Goal: Transaction & Acquisition: Book appointment/travel/reservation

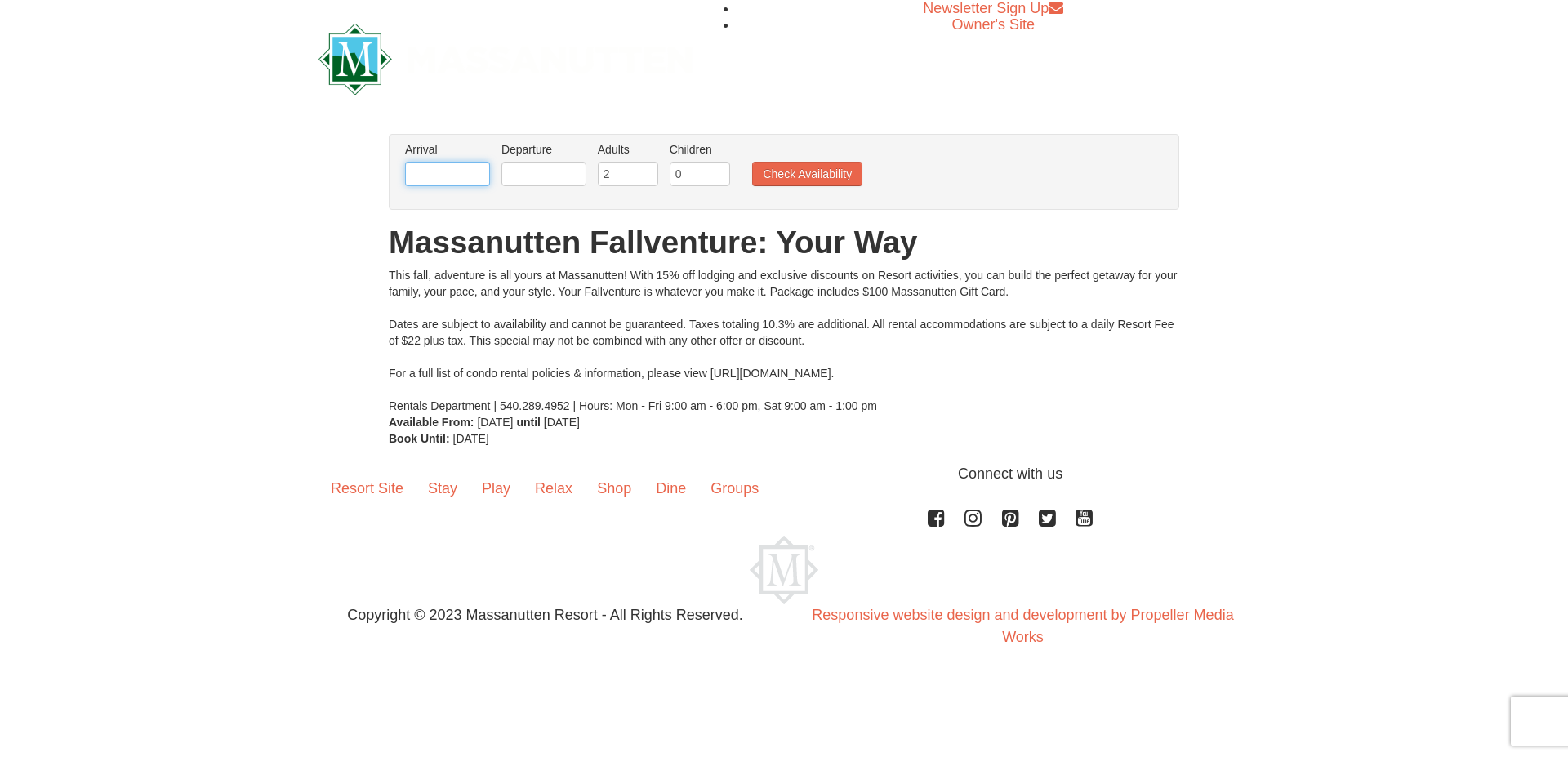
click at [471, 178] on input "text" at bounding box center [448, 174] width 85 height 25
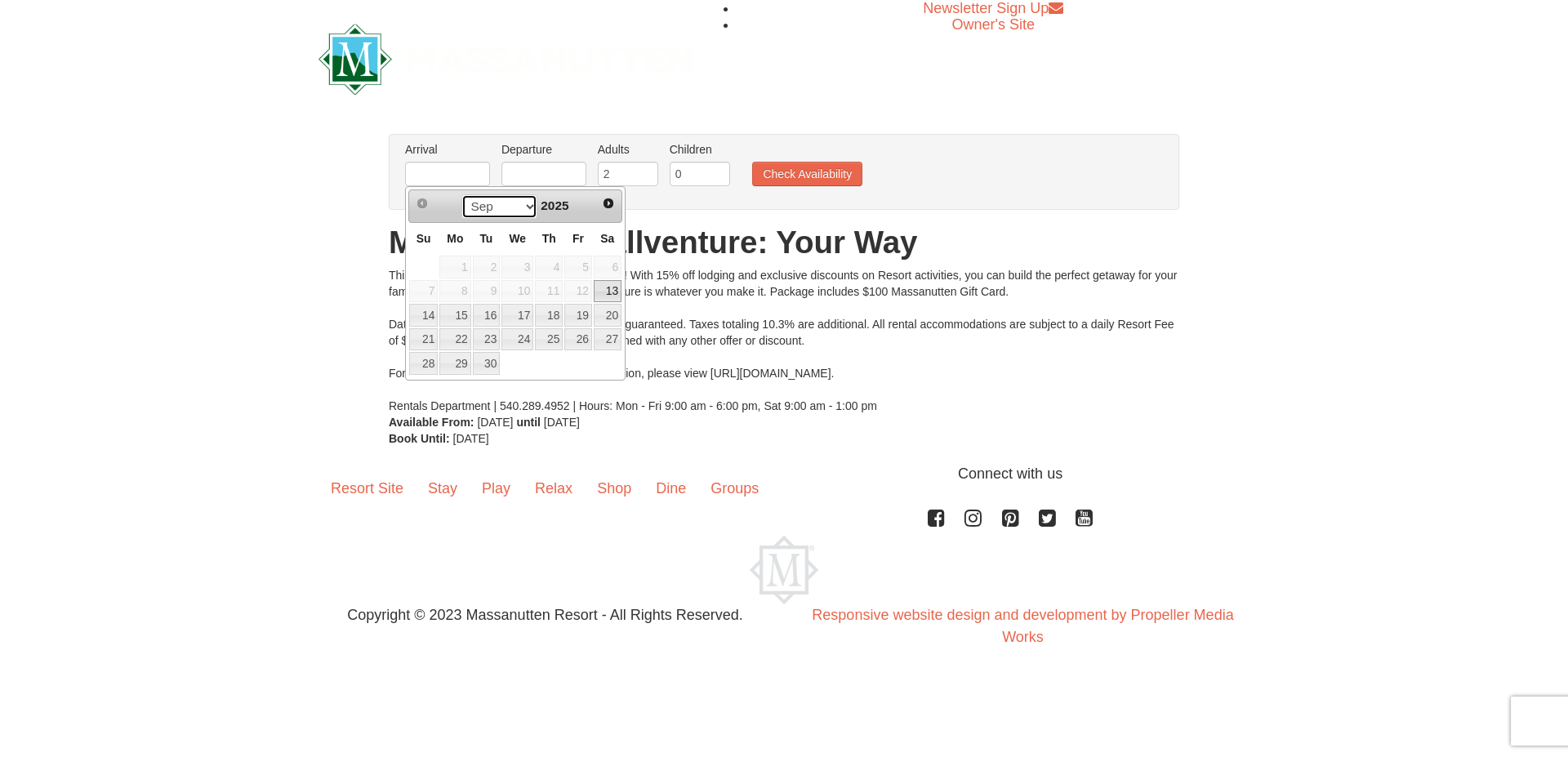
click at [461, 194] on select "Sep Oct Nov Dec" at bounding box center [499, 206] width 76 height 25
click at [431, 313] on link "12" at bounding box center [424, 315] width 29 height 23
type input "[DATE]"
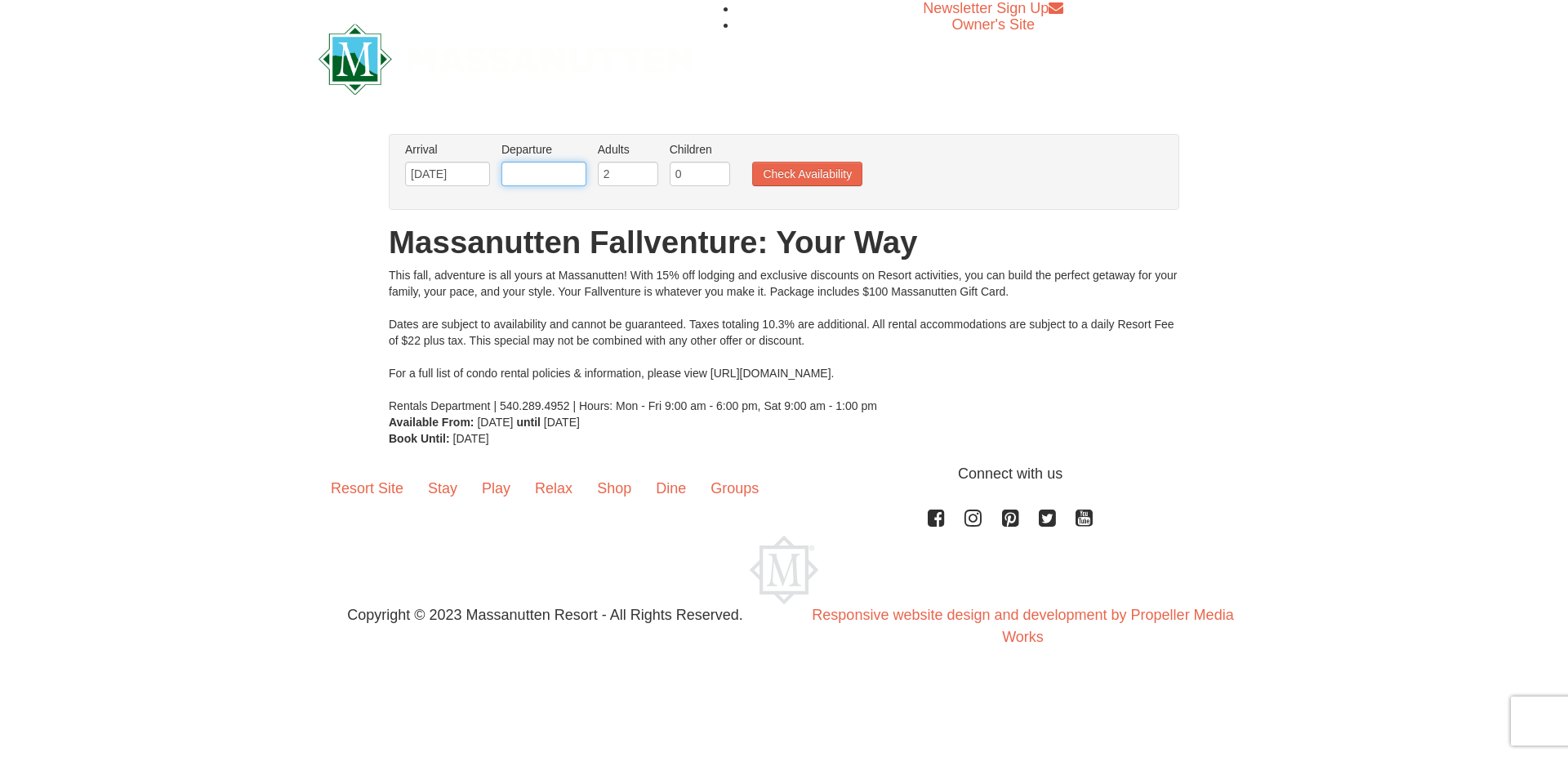
click at [549, 173] on input "text" at bounding box center [544, 174] width 85 height 25
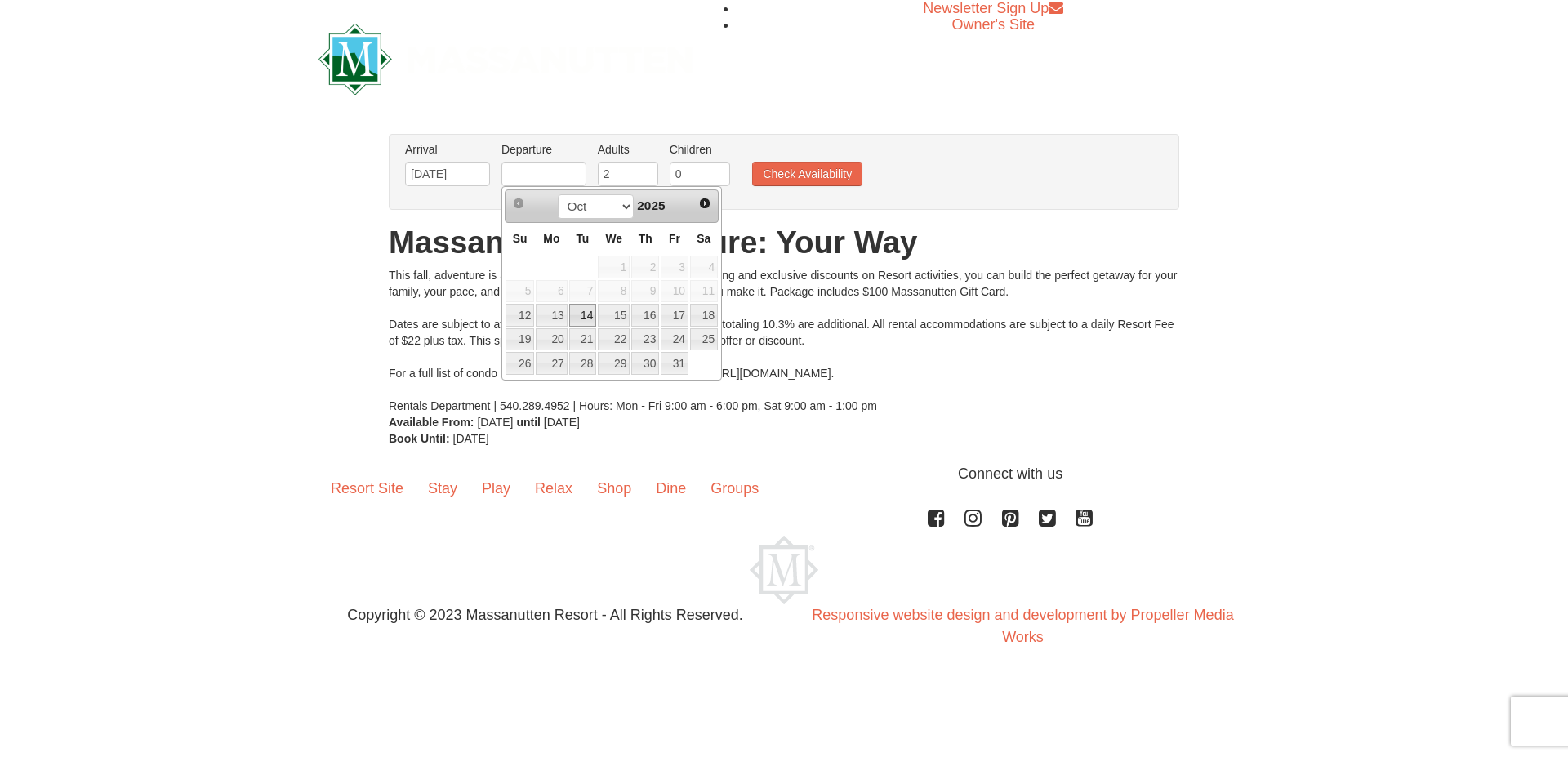
click at [582, 320] on link "14" at bounding box center [583, 315] width 28 height 23
type input "[DATE]"
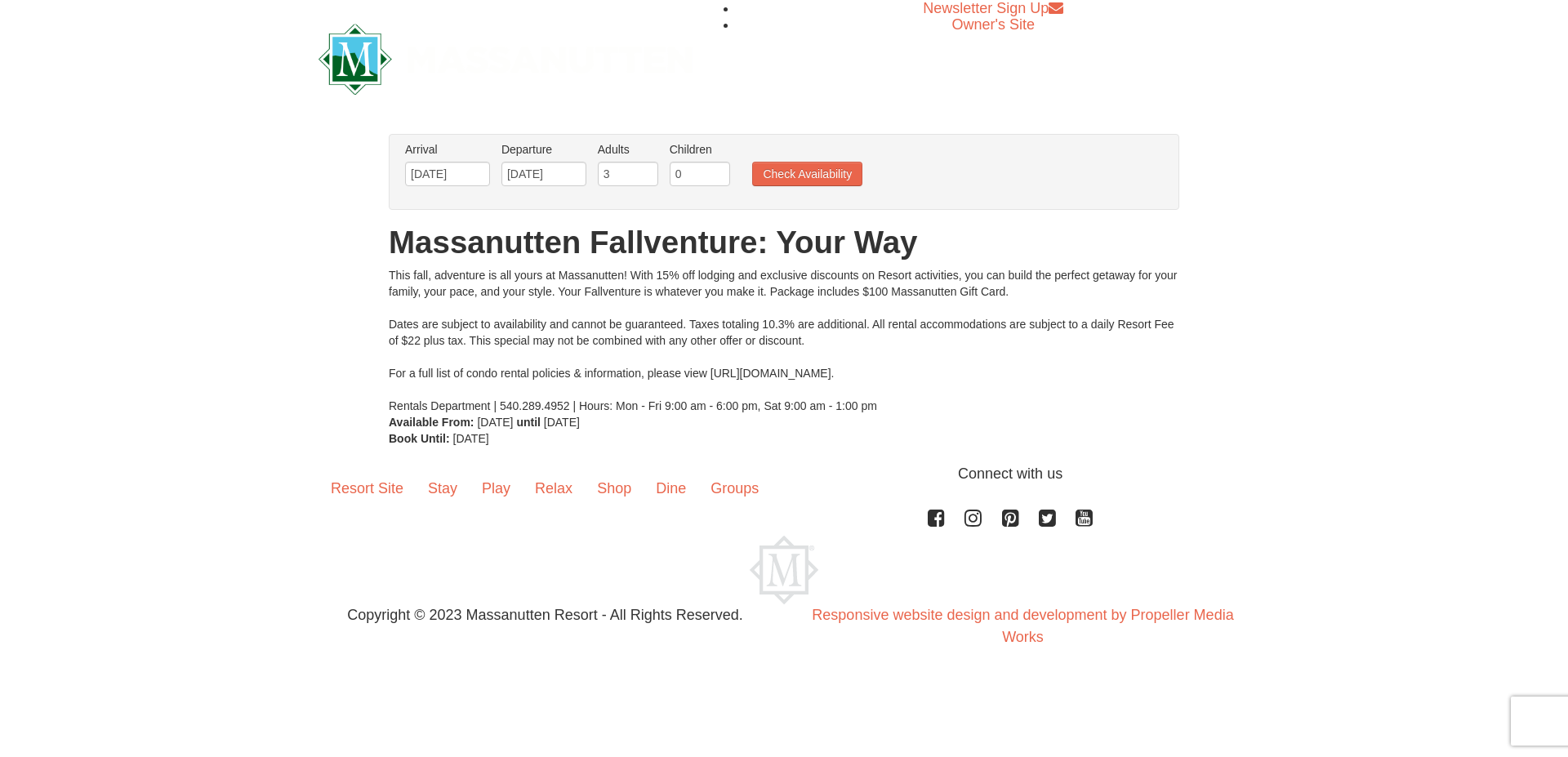
click at [645, 170] on input "3" at bounding box center [628, 174] width 61 height 25
type input "2"
click at [645, 181] on input "2" at bounding box center [628, 174] width 61 height 25
click at [808, 174] on button "Check Availability" at bounding box center [807, 174] width 110 height 25
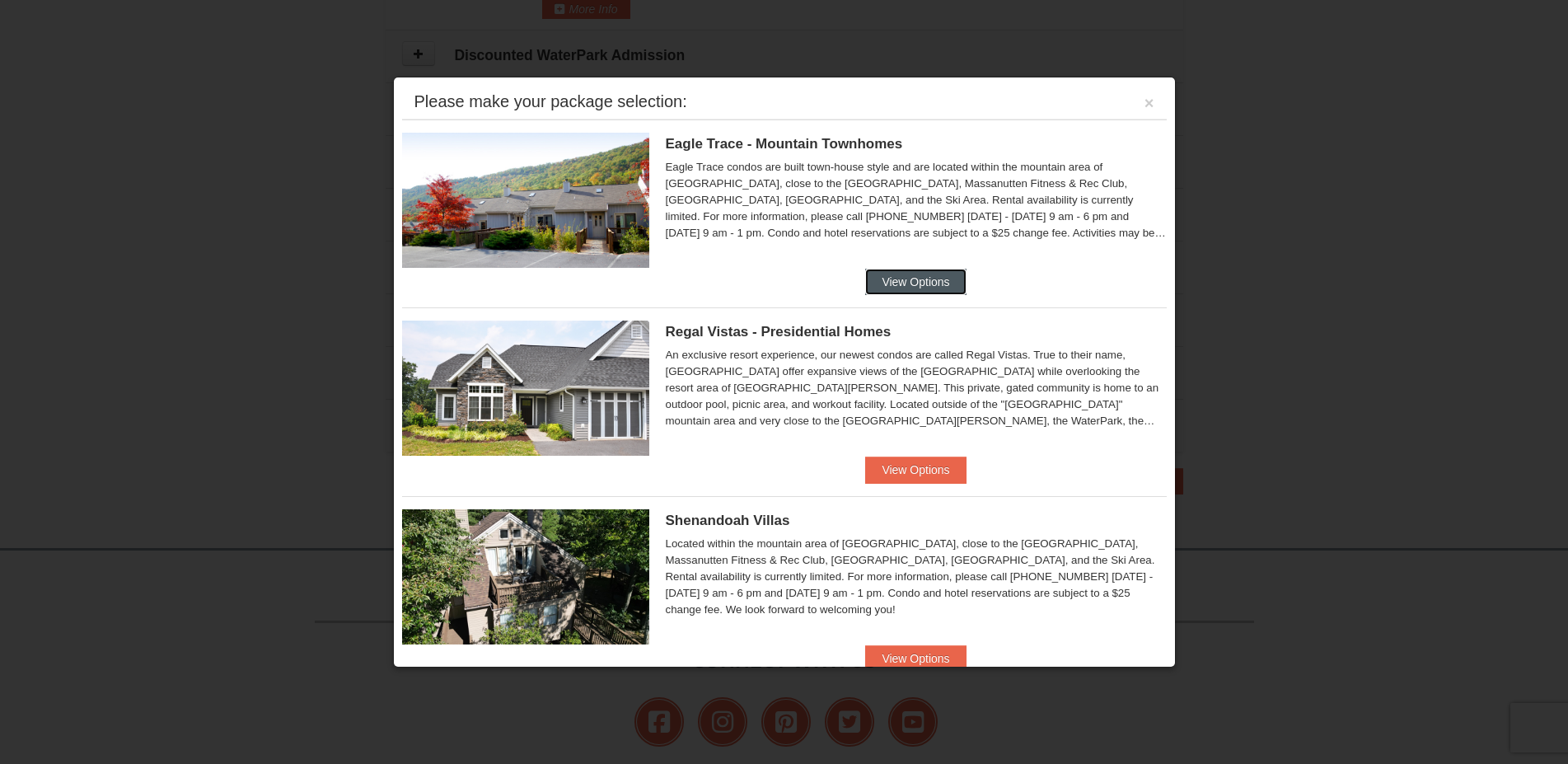
click at [889, 278] on button "View Options" at bounding box center [915, 281] width 101 height 27
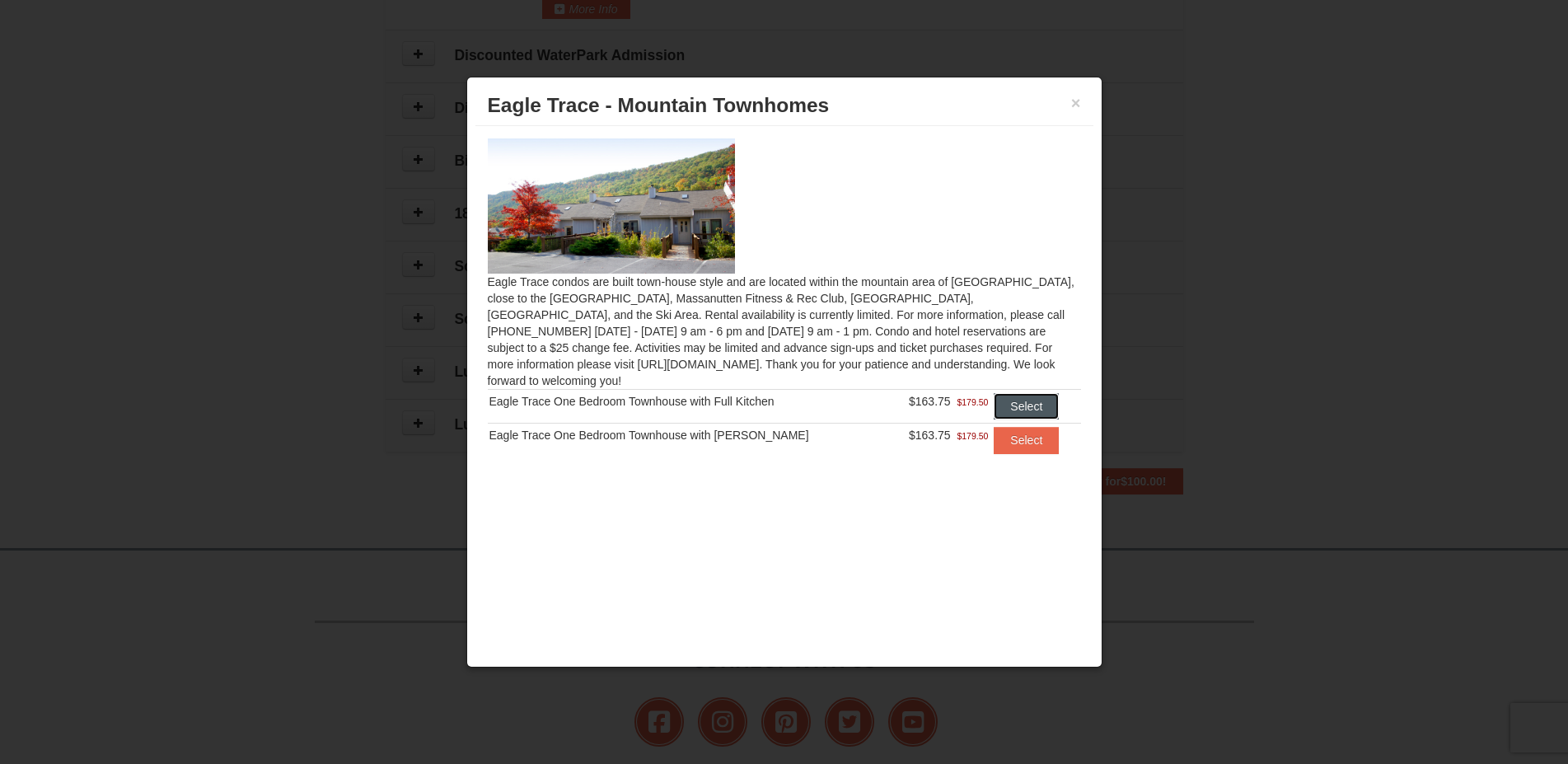
click at [1012, 393] on button "Select" at bounding box center [1026, 406] width 65 height 27
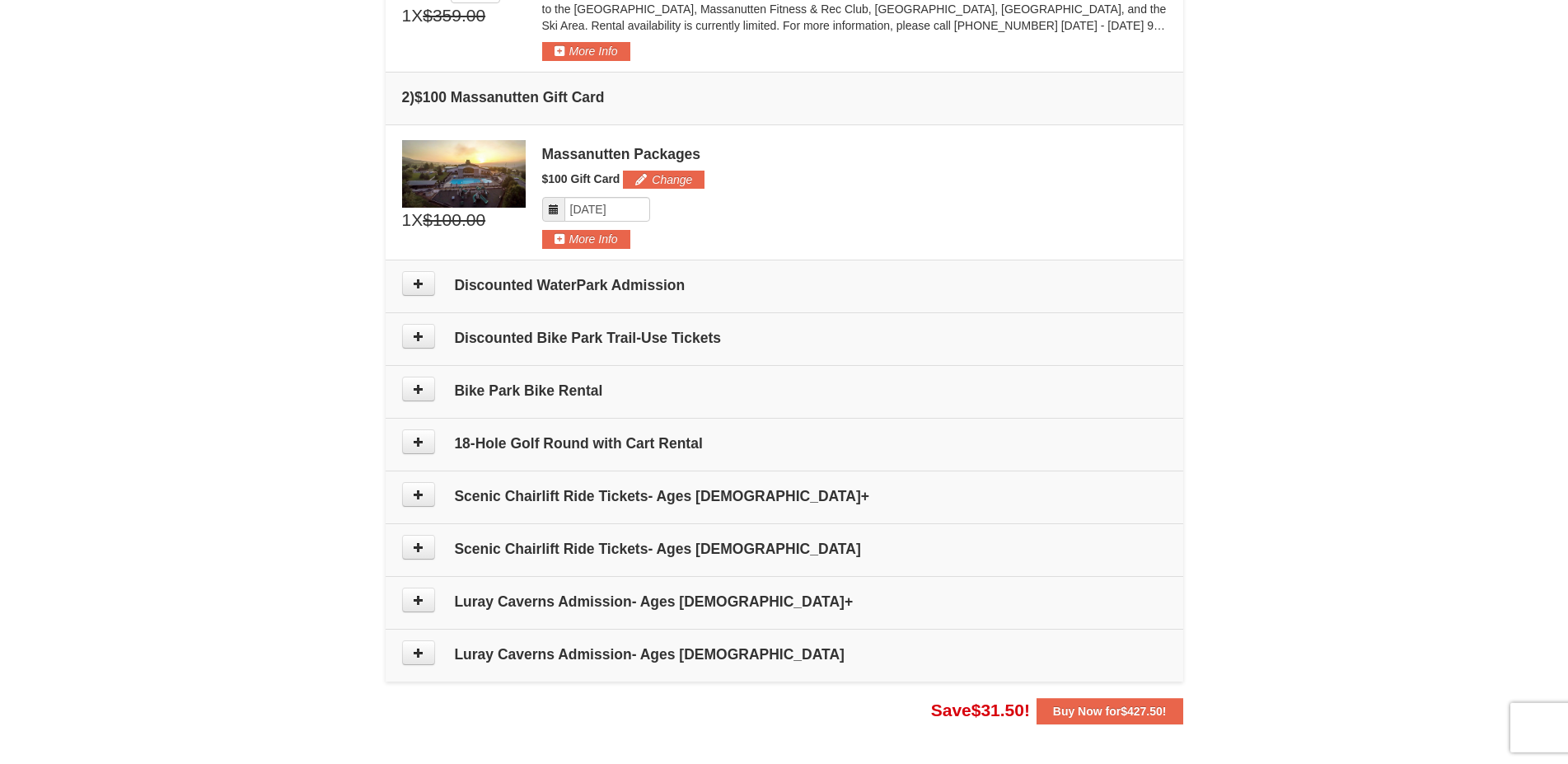
scroll to position [670, 0]
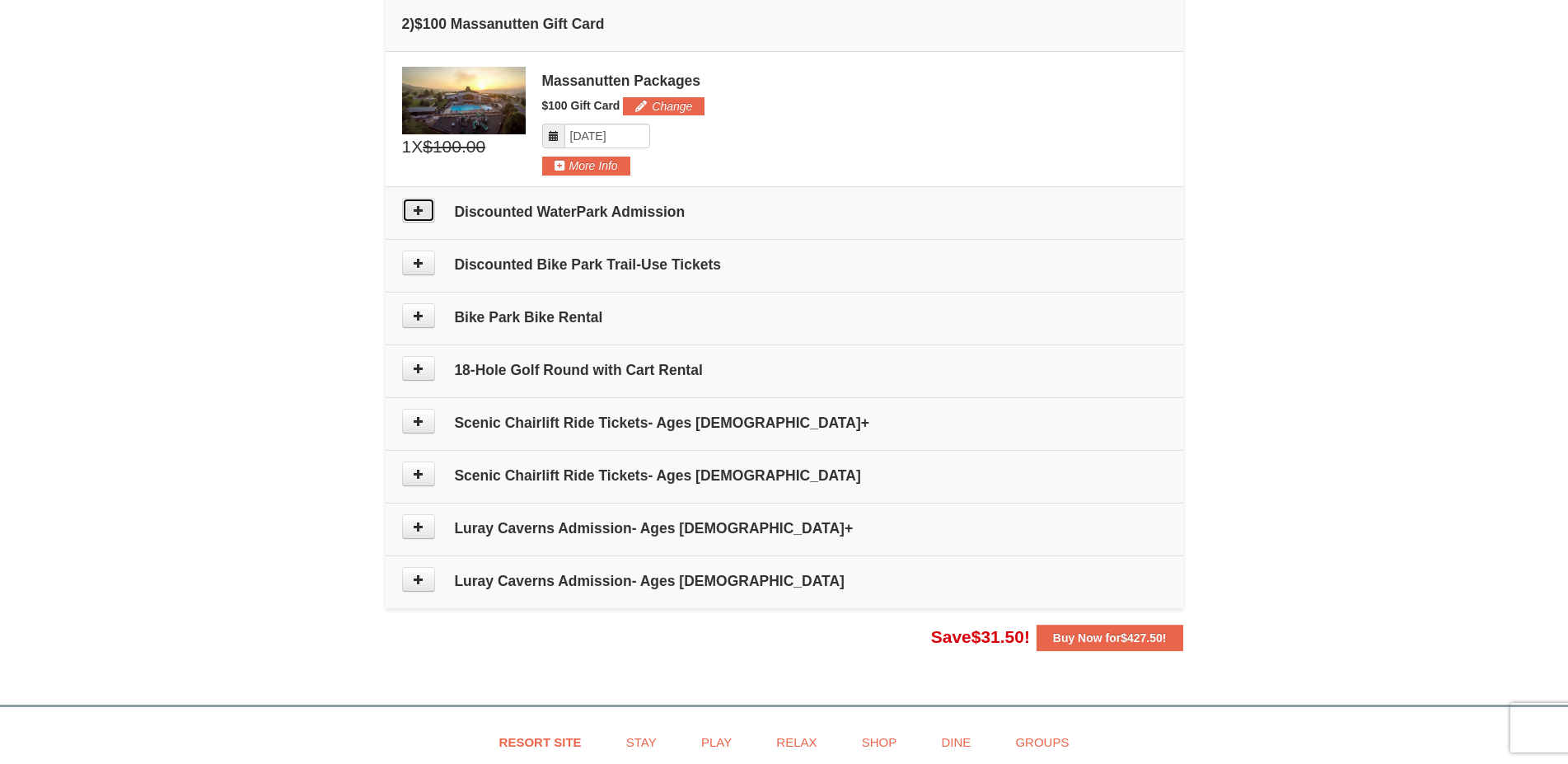
click at [419, 210] on icon at bounding box center [418, 210] width 11 height 11
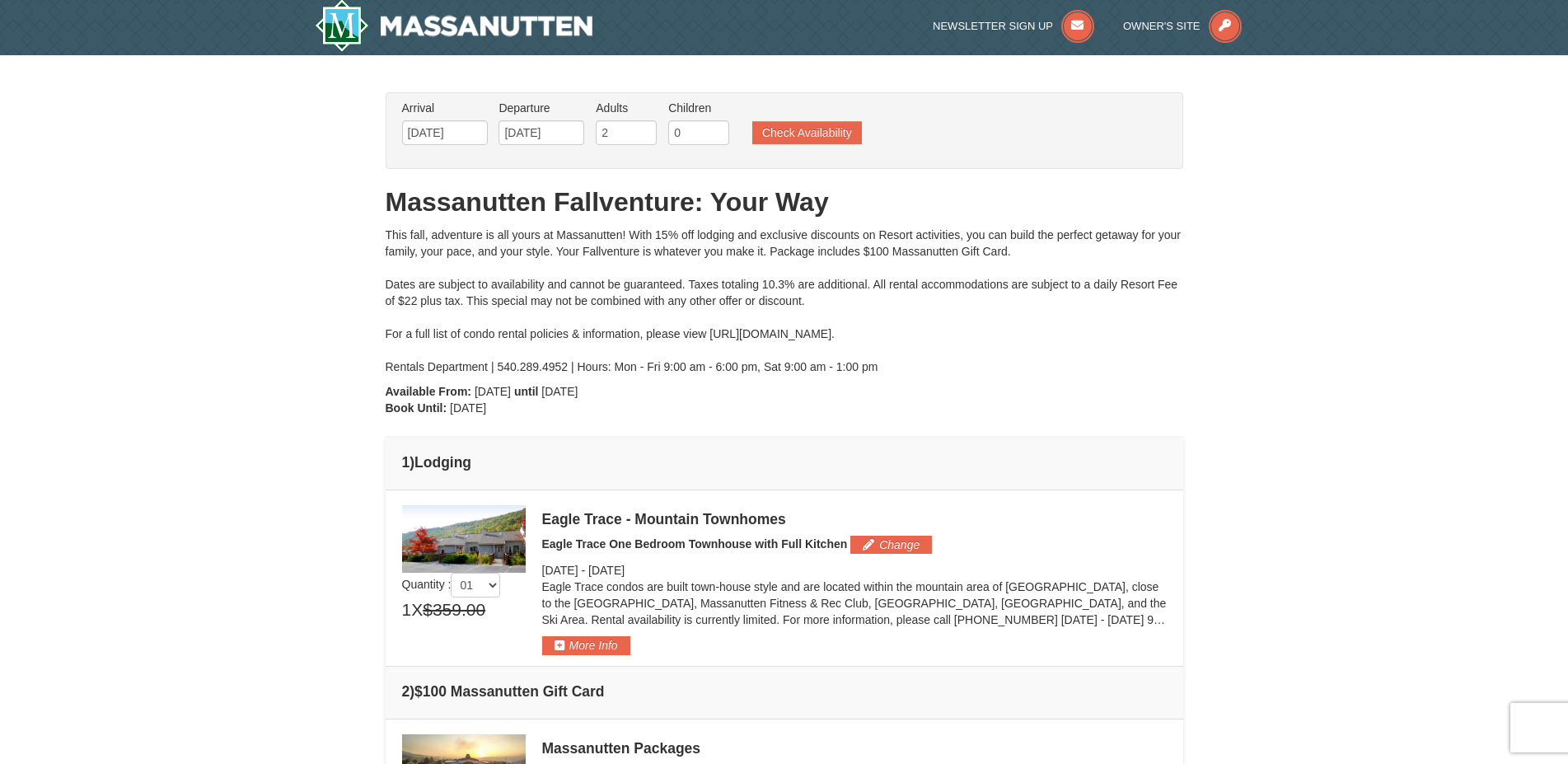
scroll to position [0, 0]
